Goal: Task Accomplishment & Management: Manage account settings

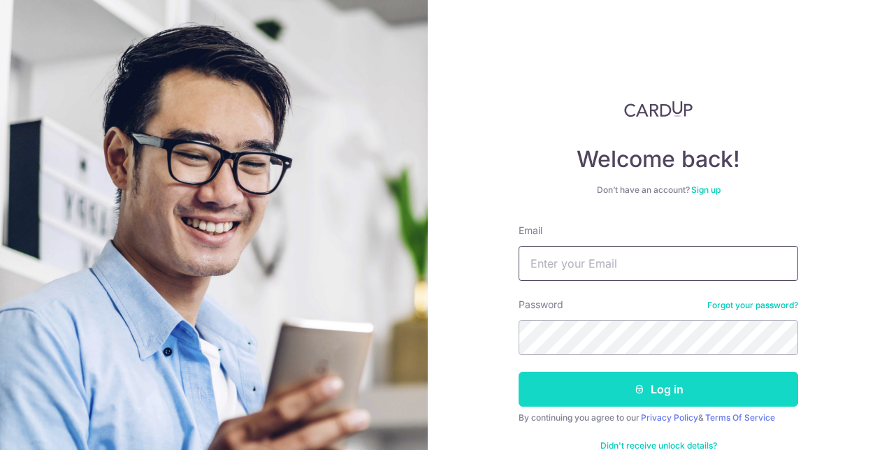
type input "[EMAIL_ADDRESS][DOMAIN_NAME]"
drag, startPoint x: 579, startPoint y: 394, endPoint x: 529, endPoint y: 379, distance: 52.0
click at [579, 394] on button "Log in" at bounding box center [659, 389] width 280 height 35
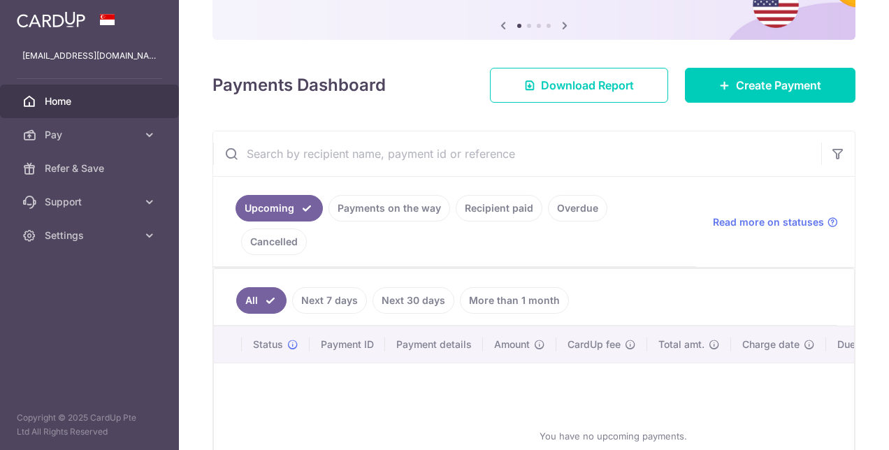
scroll to position [140, 0]
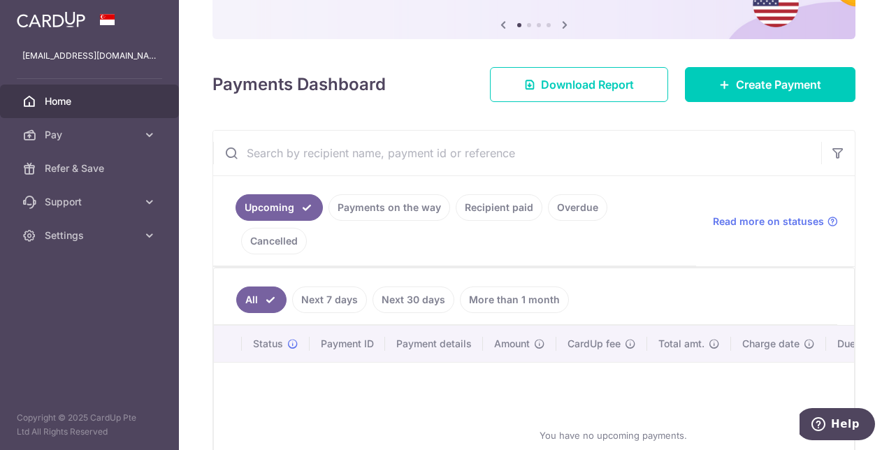
click at [362, 199] on link "Payments on the way" at bounding box center [390, 207] width 122 height 27
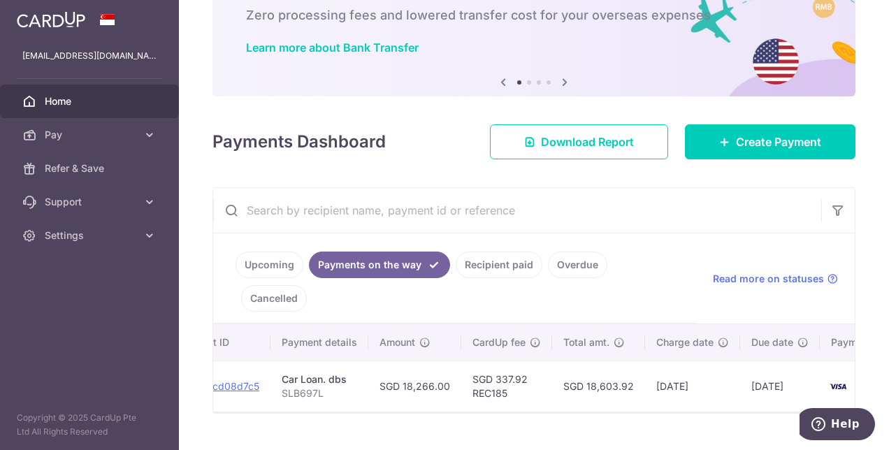
scroll to position [0, 275]
